Goal: Task Accomplishment & Management: Complete application form

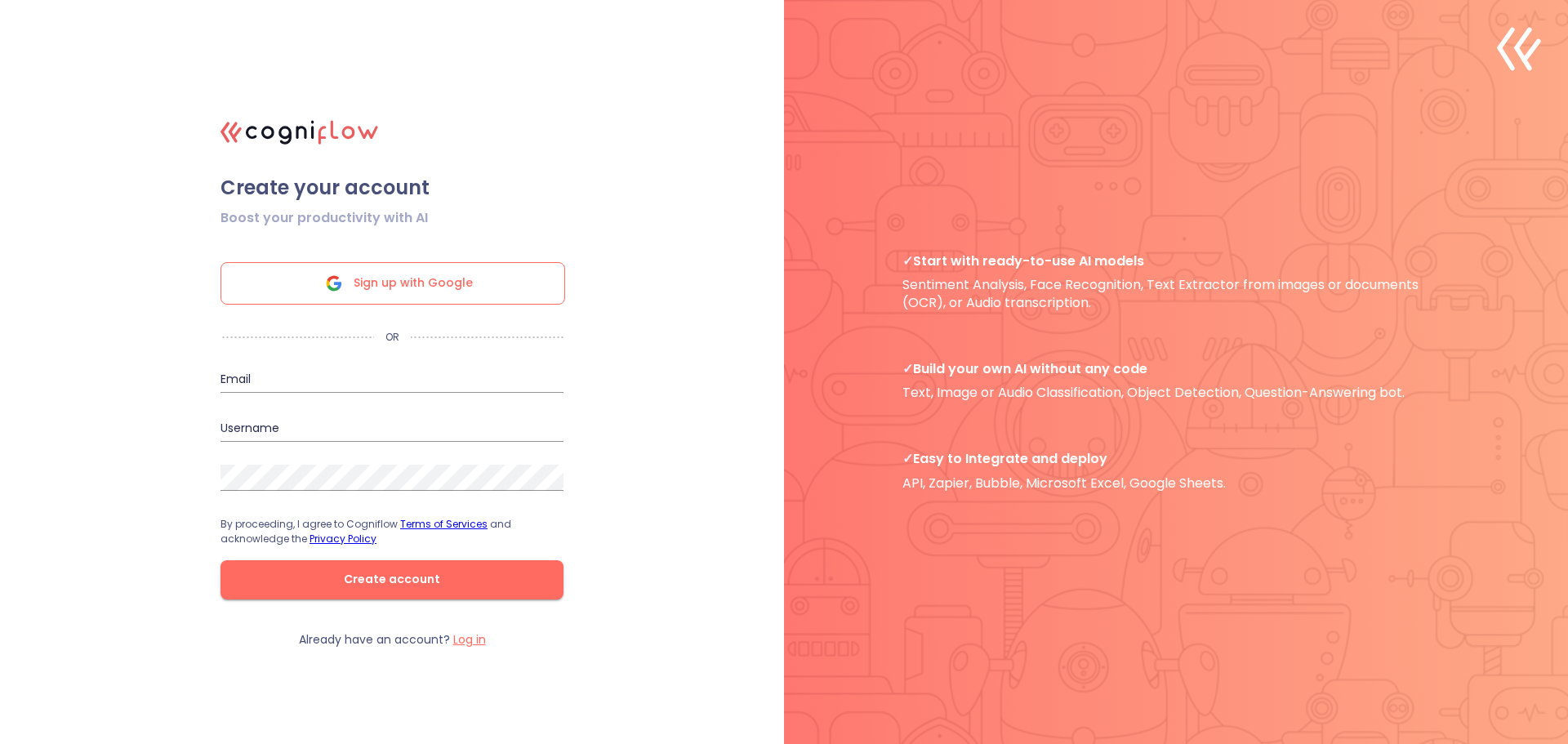
click at [410, 265] on span "Sign up with Google" at bounding box center [413, 283] width 119 height 41
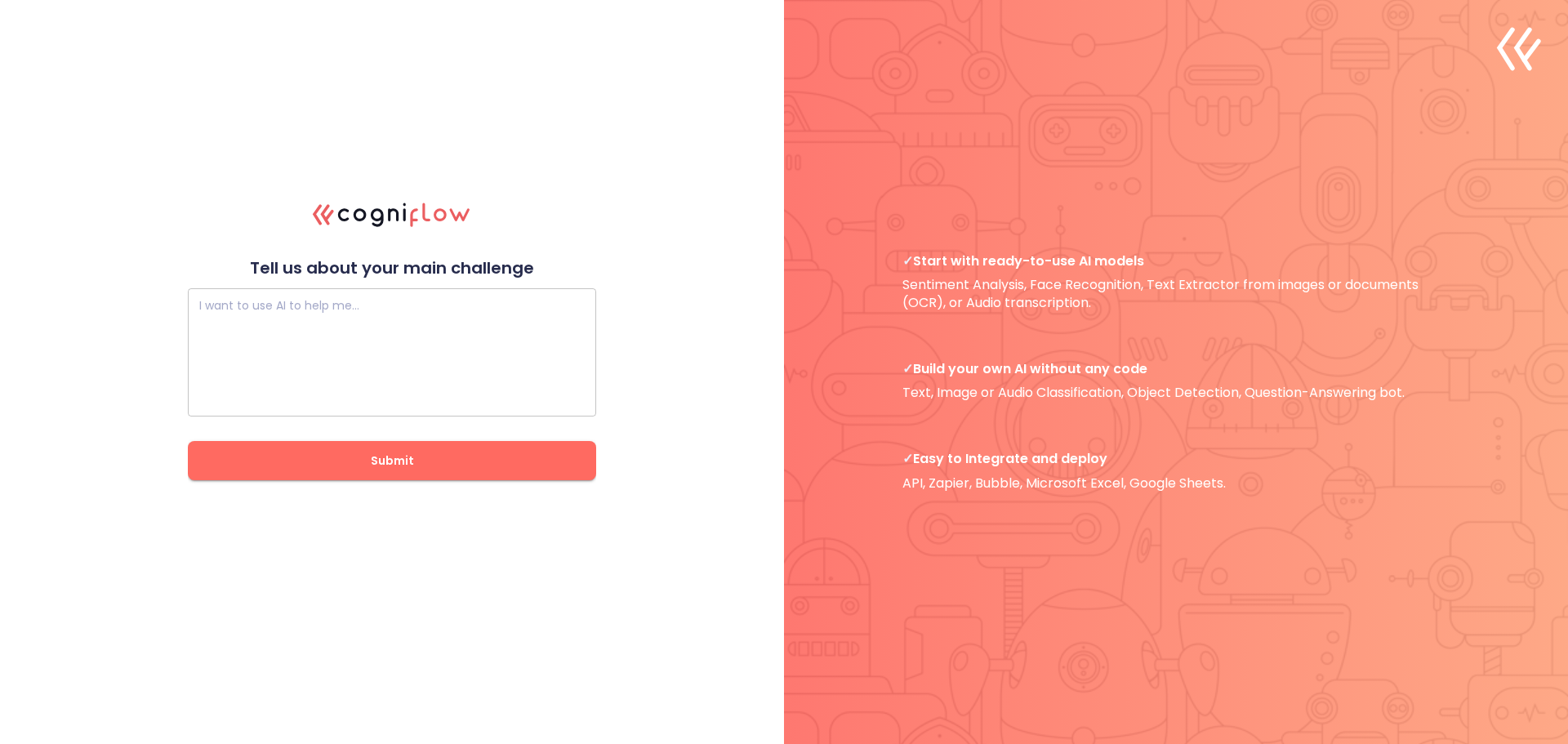
click at [334, 300] on div "I want to use AI to help me…" at bounding box center [392, 352] width 408 height 129
paste textarea "I want to build a system using the Supbase database. Customer Management System…"
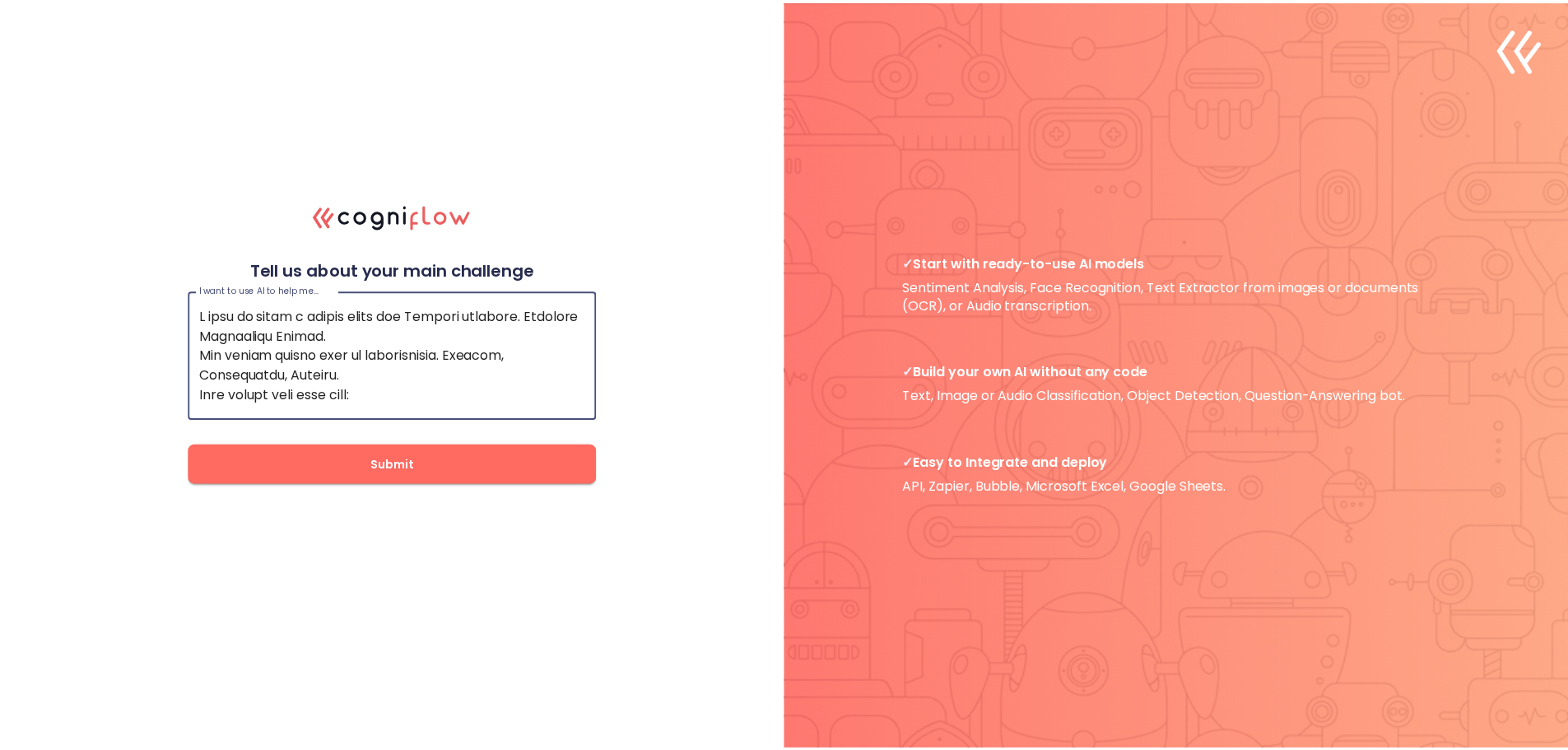
scroll to position [2508, 0]
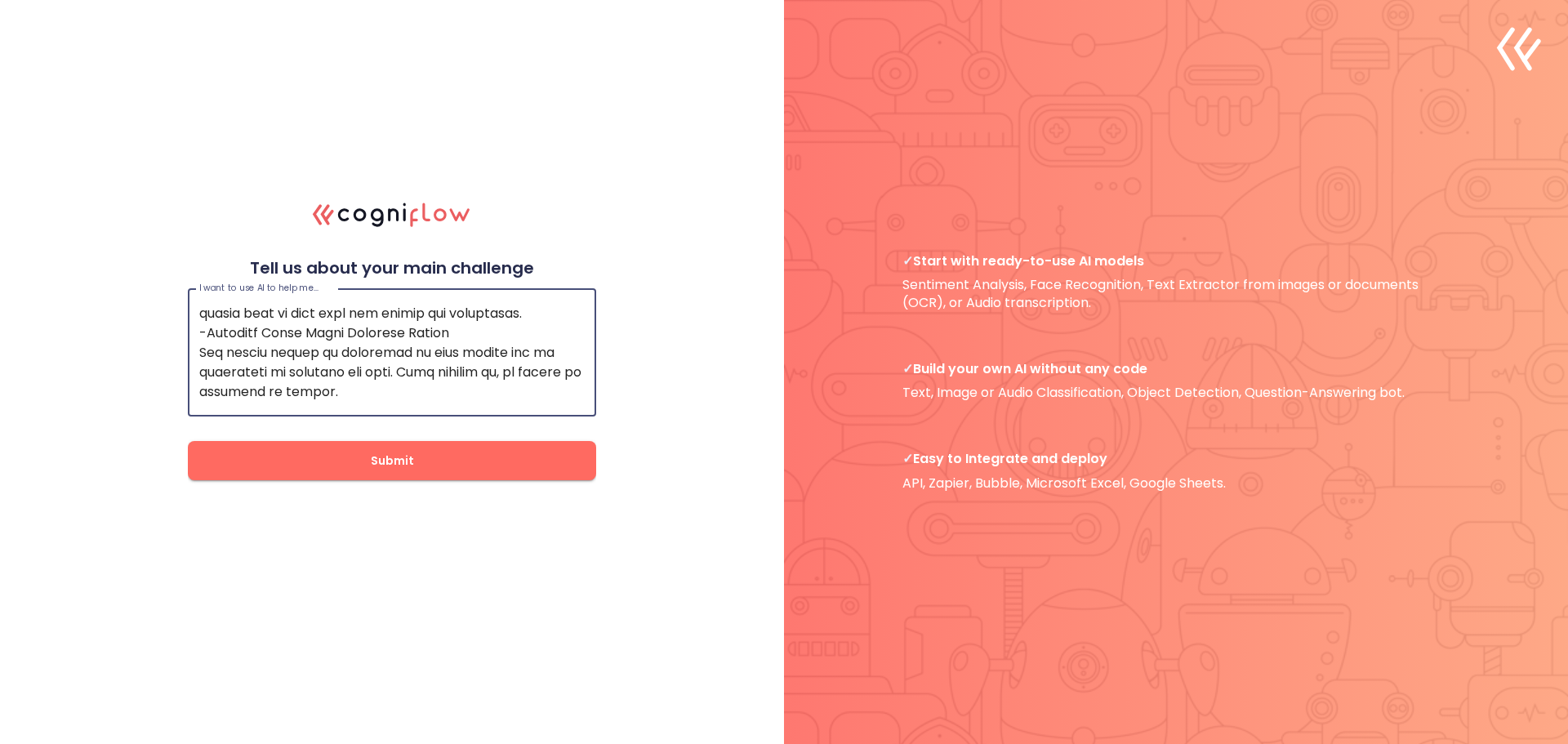
type textarea "I want to build a system using the Supbase database. Customer Management System…"
click at [391, 465] on span "Submit" at bounding box center [392, 460] width 356 height 21
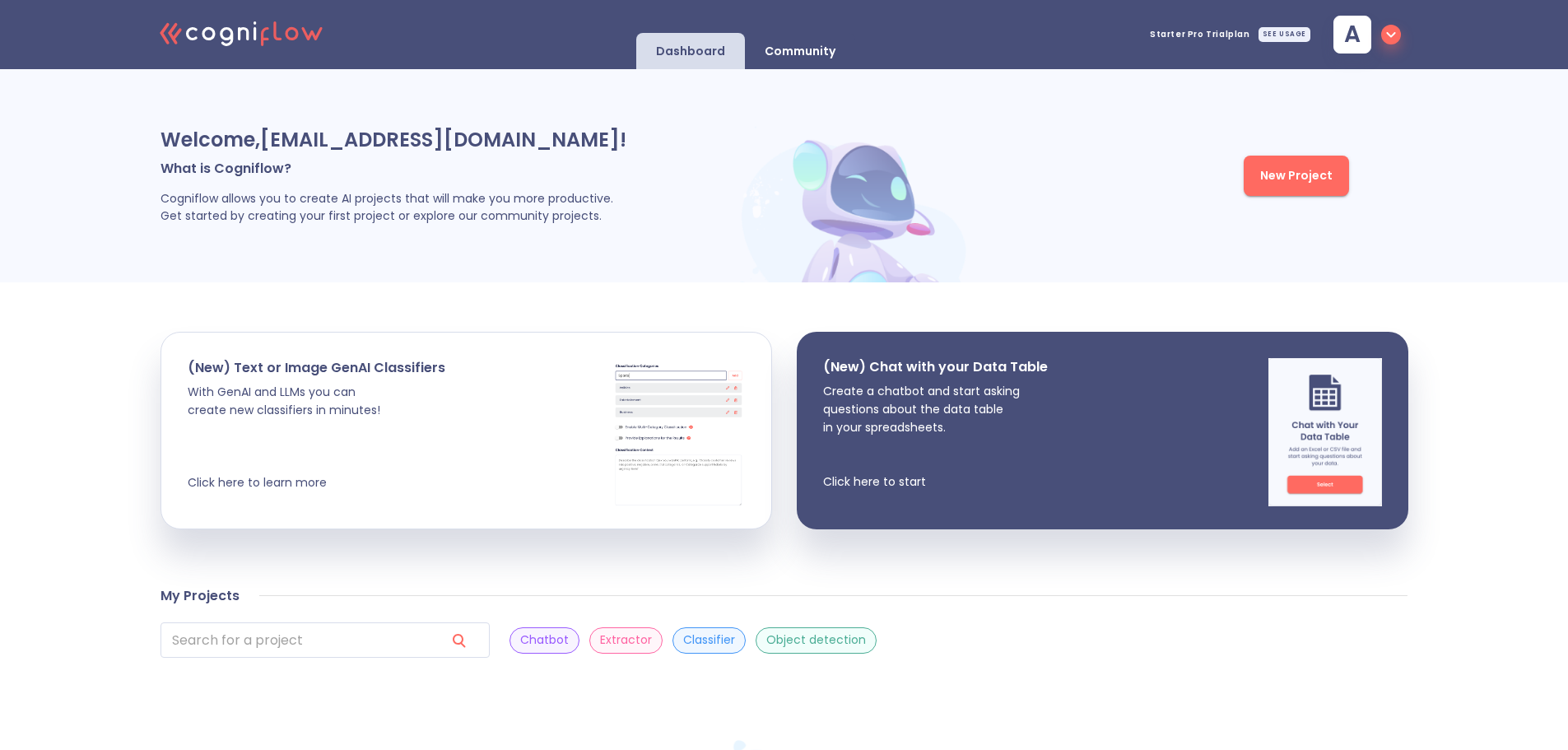
click at [310, 136] on p "Welcome, akabemail@gmail.com !" at bounding box center [448, 140] width 576 height 26
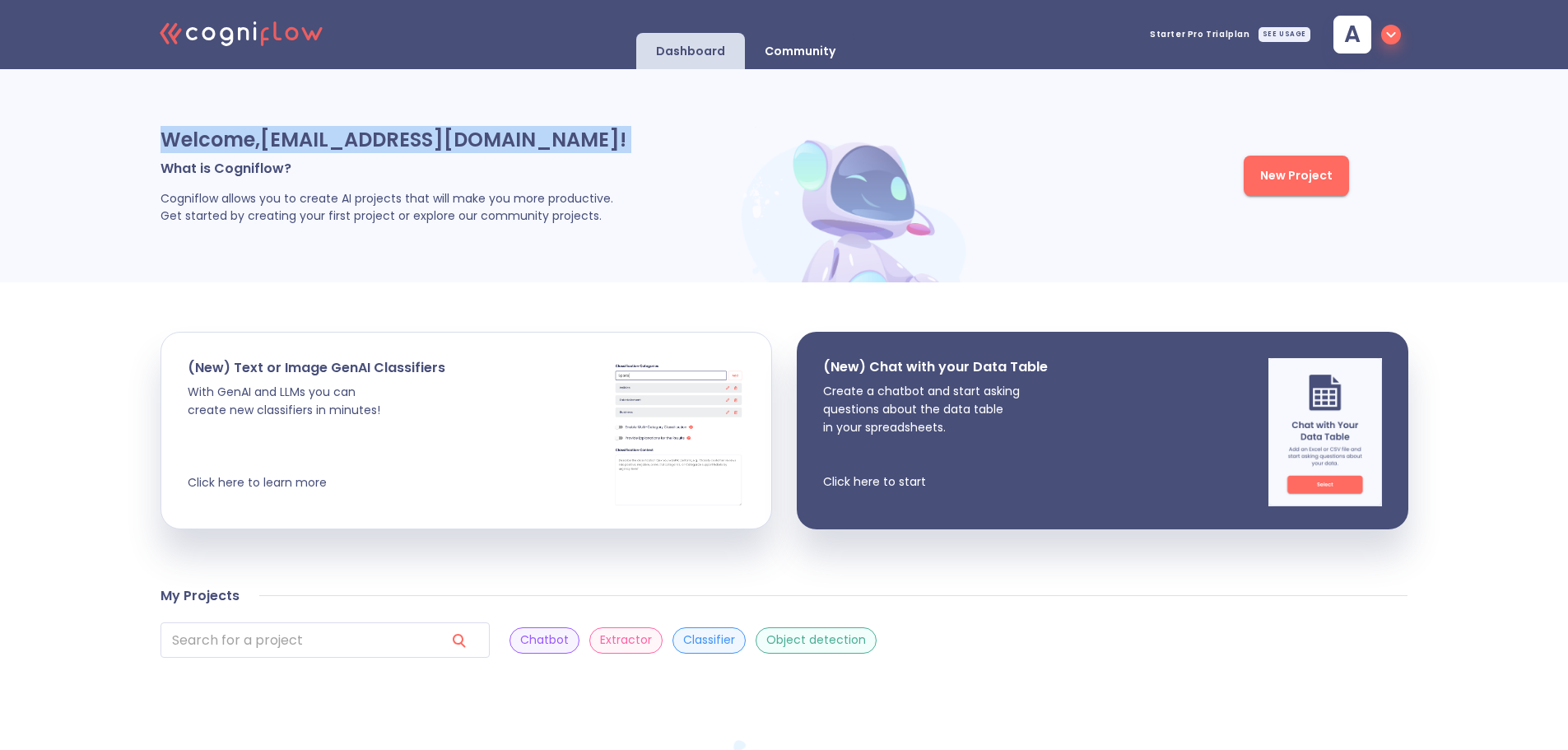
click at [310, 135] on p "Welcome, akabemail@gmail.com !" at bounding box center [448, 140] width 576 height 26
